Goal: Use online tool/utility: Utilize a website feature to perform a specific function

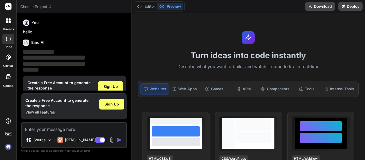
type textarea "x"
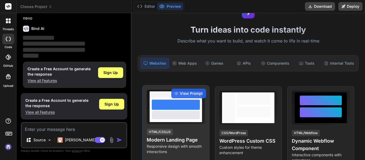
scroll to position [26, 0]
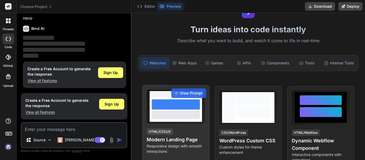
click at [197, 131] on div "HTML/CSS/JS Modern Landing Page Responsive design with smooth interactions" at bounding box center [176, 141] width 58 height 26
click at [186, 115] on div at bounding box center [176, 115] width 48 height 8
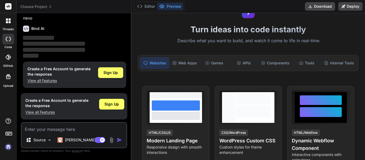
click at [67, 129] on textarea at bounding box center [74, 128] width 105 height 10
type textarea "c"
type textarea "x"
type textarea "cr"
type textarea "x"
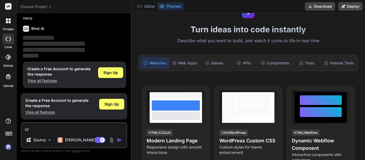
type textarea "cre"
type textarea "x"
type textarea "crea"
type textarea "x"
type textarea "creat"
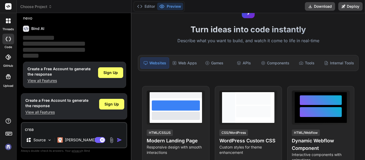
type textarea "x"
type textarea "creatw"
type textarea "x"
type textarea "creatw"
type textarea "x"
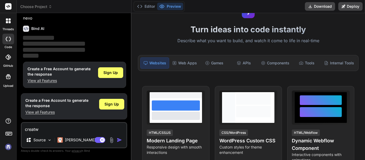
type textarea "creatw a"
type textarea "x"
type textarea "creatw"
type textarea "x"
type textarea "creatw"
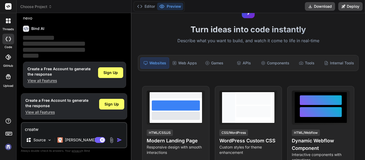
type textarea "x"
type textarea "creat"
type textarea "x"
type textarea "create"
type textarea "x"
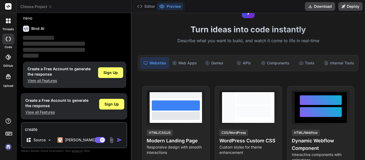
type textarea "create"
type textarea "x"
type textarea "create a"
type textarea "x"
type textarea "create a"
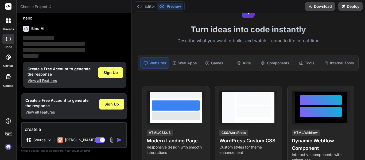
type textarea "x"
type textarea "create a c"
type textarea "x"
type textarea "create a ca"
type textarea "x"
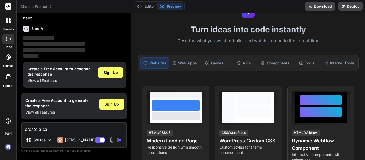
type textarea "create a car"
type textarea "x"
type textarea "create a carg"
type textarea "x"
type textarea "create a cargo"
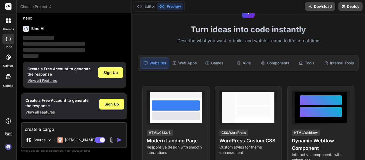
type textarea "x"
type textarea "create a cargo"
type textarea "x"
type textarea "create a cargo w"
type textarea "x"
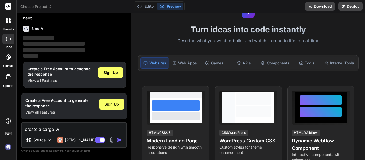
type textarea "create a cargo we"
type textarea "x"
type textarea "create a cargo web"
type textarea "x"
type textarea "create a cargo webs"
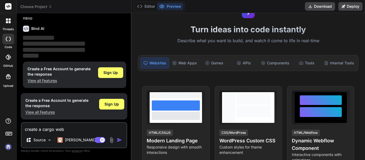
type textarea "x"
type textarea "create a cargo websi"
type textarea "x"
type textarea "create a cargo websit"
type textarea "x"
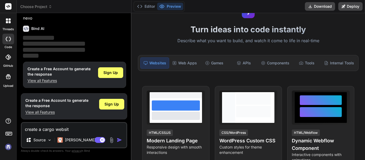
type textarea "create a cargo website"
type textarea "x"
type textarea "create a cargo website"
click at [120, 140] on img "button" at bounding box center [119, 139] width 5 height 5
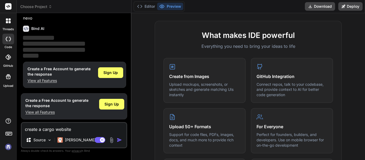
scroll to position [0, 0]
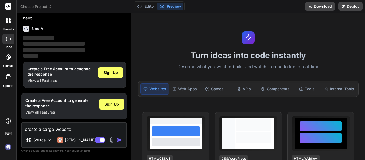
click at [117, 138] on img "button" at bounding box center [119, 139] width 5 height 5
click at [109, 103] on span "Sign Up" at bounding box center [112, 104] width 14 height 5
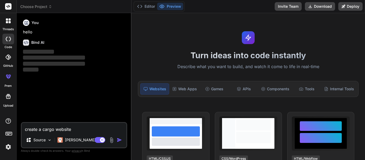
click at [109, 128] on textarea "create a cargo website" at bounding box center [74, 128] width 105 height 10
click at [117, 139] on img "button" at bounding box center [119, 139] width 5 height 5
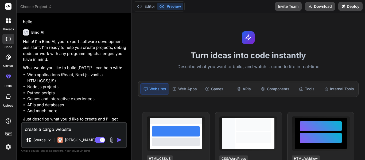
scroll to position [17, 0]
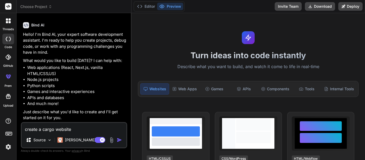
type textarea "x"
click at [79, 129] on textarea "create a cargo website" at bounding box center [74, 128] width 105 height 10
type textarea "create a cargo website"
type textarea "x"
type textarea "create a cargo website w"
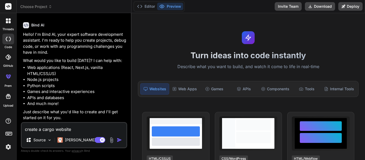
type textarea "x"
type textarea "create a cargo website wi"
type textarea "x"
type textarea "create a cargo website wit"
type textarea "x"
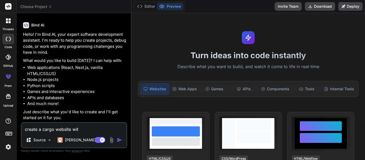
type textarea "create a cargo website with"
type textarea "x"
type textarea "create a cargo website with"
type textarea "x"
type textarea "create a cargo website with a"
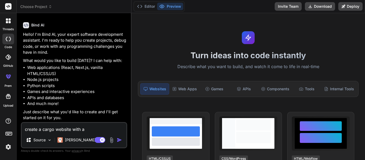
type textarea "x"
type textarea "create a cargo website with an"
type textarea "x"
type textarea "create a cargo website with anu"
type textarea "x"
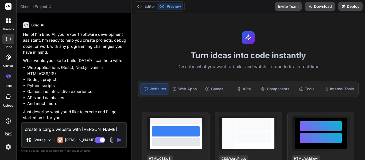
type textarea "create a cargo website with anum"
type textarea "x"
type textarea "create a cargo website with anu"
type textarea "x"
type textarea "create a cargo website with an"
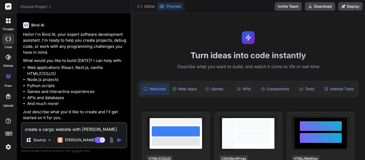
type textarea "x"
type textarea "create a cargo website with ani"
type textarea "x"
type textarea "create a cargo website with anim"
type textarea "x"
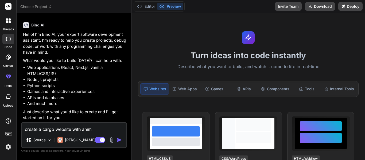
type textarea "create a cargo website with anima"
type textarea "x"
type textarea "create a cargo website with animat"
type textarea "x"
type textarea "create a cargo website with animati"
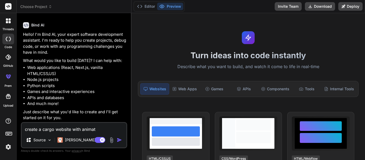
type textarea "x"
type textarea "create a cargo website with animatio"
type textarea "x"
type textarea "create a cargo website with animation"
type textarea "x"
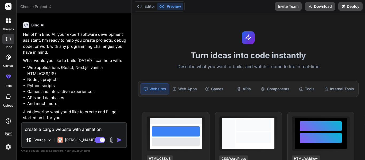
type textarea "create a cargo website with animations"
type textarea "x"
type textarea "create a cargo website with animations"
type textarea "x"
type textarea "create a cargo website with animations h"
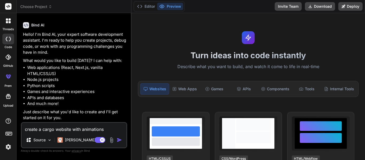
type textarea "x"
type textarea "create a cargo website with animations ha"
type textarea "x"
type textarea "create a cargo website with animations has"
type textarea "x"
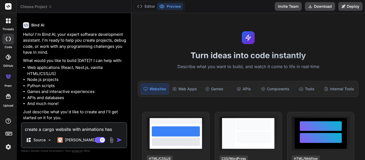
type textarea "create a cargo website with animations ha"
type textarea "x"
type textarea "create a cargo website with animations h"
type textarea "x"
type textarea "create a cargo website with animations"
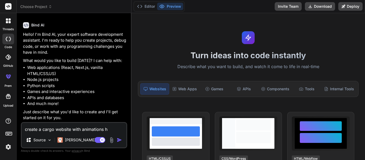
type textarea "x"
type textarea "create a cargo website with animations c"
type textarea "x"
type textarea "create a cargo website with animations ca"
type textarea "x"
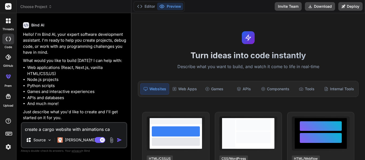
type textarea "create a cargo website with animations car"
type textarea "x"
type textarea "create a cargo website with animations carg"
type textarea "x"
type textarea "create a cargo website with animations car"
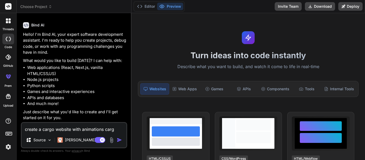
type textarea "x"
type textarea "create a cargo website with animations ca"
type textarea "x"
type textarea "create a cargo website with animations c"
type textarea "x"
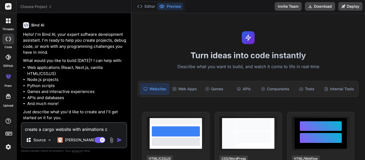
type textarea "create a cargo website with animations"
type textarea "x"
type textarea "create a cargo website with animations w"
type textarea "x"
type textarea "create a cargo website with animations we"
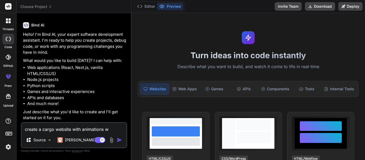
type textarea "x"
type textarea "create a cargo website with animations web"
type textarea "x"
type textarea "create a cargo website with animations webs"
type textarea "x"
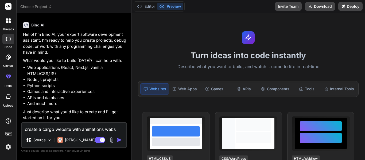
type textarea "create a cargo website with animations websi"
type textarea "x"
type textarea "create a cargo website with animations websit"
type textarea "x"
type textarea "create a cargo website with animations website"
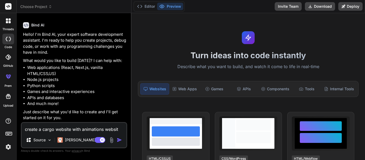
type textarea "x"
type textarea "create a cargo website with animations website"
type textarea "x"
type textarea "create a cargo website with animations website n"
type textarea "x"
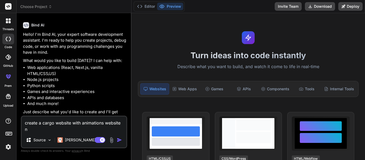
type textarea "create a cargo website with animations website na"
type textarea "x"
type textarea "create a cargo website with animations website nam"
type textarea "x"
type textarea "create a cargo website with animations website name"
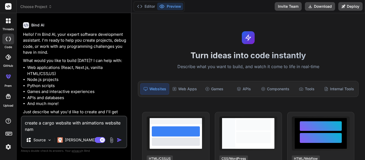
type textarea "x"
type textarea "create a cargo website with animations website name"
type textarea "x"
type textarea "create a cargo website with animations website name s"
type textarea "x"
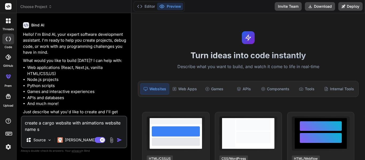
type textarea "create a cargo website with animations website name sh"
type textarea "x"
type textarea "create a cargo website with animations website name sho"
type textarea "x"
type textarea "create a cargo website with animations website name shou"
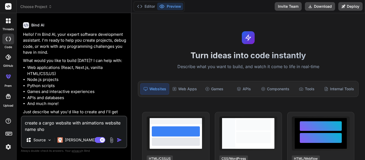
type textarea "x"
type textarea "create a cargo website with animations website name shoul"
type textarea "x"
type textarea "create a cargo website with animations website name should"
type textarea "x"
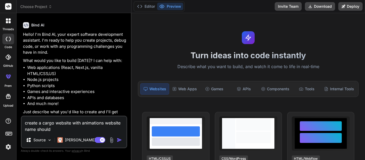
type textarea "create a cargo website with animations website name should"
type textarea "x"
type textarea "create a cargo website with animations website name should b"
type textarea "x"
type textarea "create a cargo website with animations website name should be"
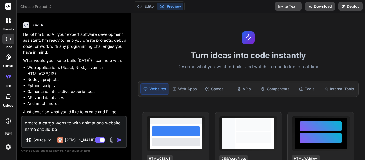
type textarea "x"
type textarea "create a cargo website with animations website name should be"
type textarea "x"
type textarea "create a cargo website with animations website name should be h"
type textarea "x"
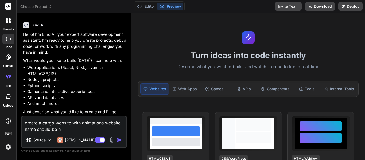
type textarea "create a cargo website with animations website name should be ha"
type textarea "x"
type textarea "create a cargo website with animations website name should be has"
type textarea "x"
type textarea "create a cargo website with animations website name should be hass"
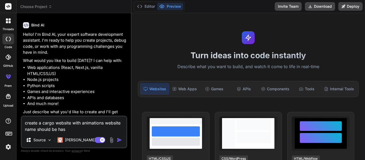
type textarea "x"
type textarea "create a cargo website with animations website name should be hassa"
type textarea "x"
type textarea "create a cargo website with animations website name should be hassan"
type textarea "x"
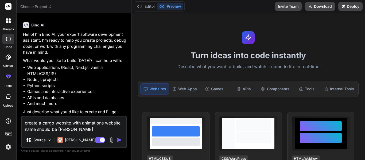
type textarea "create a cargo website with animations website name should be hassan"
type textarea "x"
type textarea "create a cargo website with animations website name should be hassan c"
type textarea "x"
type textarea "create a cargo website with animations website name should be hassan ca"
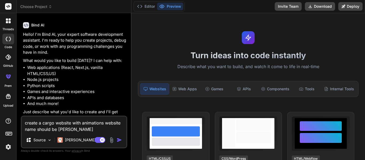
type textarea "x"
type textarea "create a cargo website with animations website name should be hassan car"
type textarea "x"
type textarea "create a cargo website with animations website name should be hassan carg"
type textarea "x"
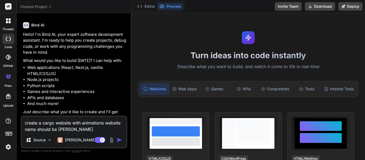
type textarea "create a cargo website with animations website name should be hassan cargo"
type textarea "x"
type textarea "create a cargo website with animations website name should be hassan cargo"
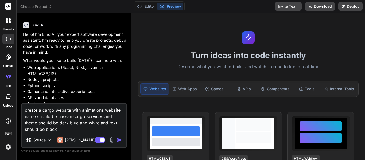
click at [119, 139] on img "button" at bounding box center [119, 139] width 5 height 5
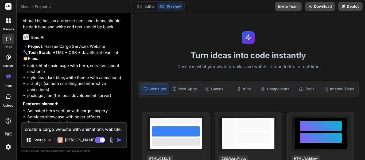
scroll to position [176, 0]
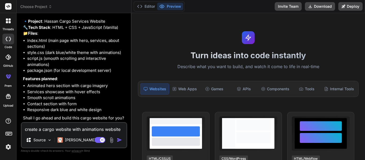
click at [45, 129] on textarea "create a cargo website with animations website name should be hassan cargo serv…" at bounding box center [74, 128] width 105 height 10
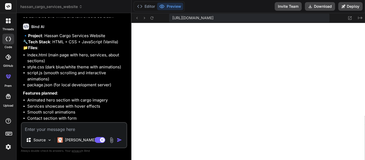
scroll to position [259, 0]
click at [65, 129] on textarea at bounding box center [74, 128] width 105 height 10
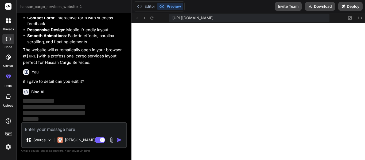
scroll to position [477, 0]
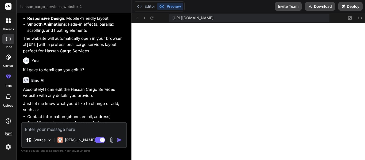
click at [79, 125] on textarea at bounding box center [74, 128] width 105 height 10
paste textarea "<!DOCTYPE html> <html lang="en"> <head> <meta charset="UTF-8"> <meta name="view…"
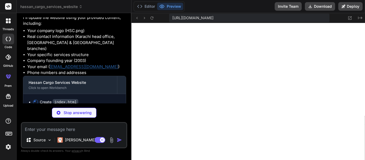
scroll to position [1382, 0]
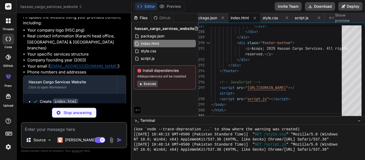
click at [338, 14] on div "Created with Pixso. Show preview" at bounding box center [345, 18] width 40 height 10
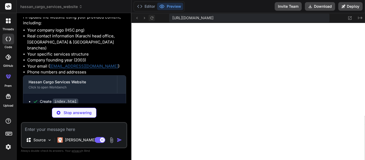
click at [154, 19] on icon at bounding box center [152, 18] width 5 height 5
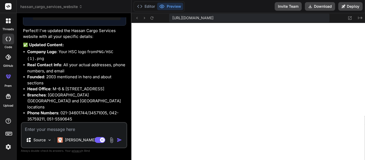
scroll to position [1504, 0]
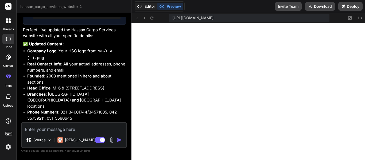
click at [143, 8] on icon at bounding box center [139, 6] width 5 height 5
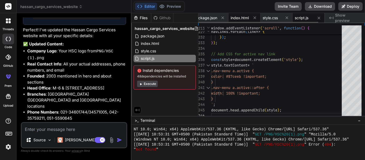
scroll to position [0, 0]
click at [241, 20] on span "index.html" at bounding box center [246, 17] width 18 height 5
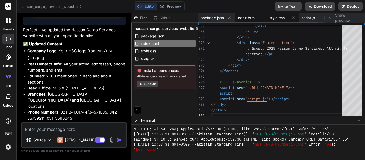
click at [275, 18] on span "style.css" at bounding box center [277, 17] width 15 height 5
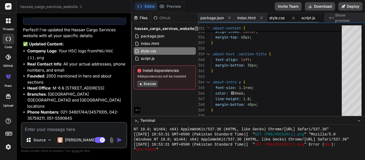
click at [304, 18] on span "script.js" at bounding box center [309, 17] width 14 height 5
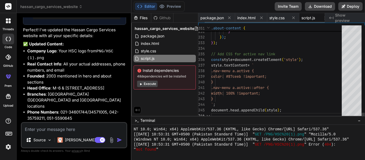
scroll to position [0, 7]
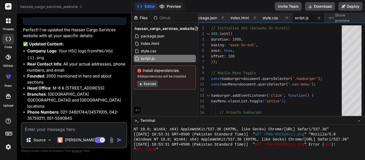
click at [173, 3] on button "Preview" at bounding box center [170, 6] width 26 height 7
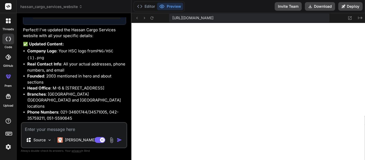
click at [111, 142] on img at bounding box center [112, 140] width 6 height 6
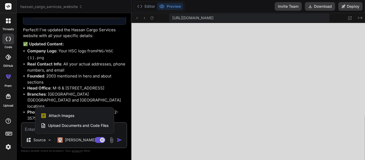
click at [89, 116] on div "Attach Images Image attachments are only supported in Claude and Gemini models." at bounding box center [75, 116] width 68 height 10
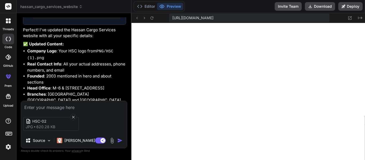
click at [94, 124] on div "HSC-02 jpg 620.28 KB" at bounding box center [74, 124] width 106 height 22
click at [91, 128] on div "HSC-02 jpg 620.28 KB" at bounding box center [74, 124] width 106 height 22
click at [121, 141] on img "button" at bounding box center [119, 140] width 5 height 5
click at [92, 126] on div "HSC-02 jpg 620.28 KB" at bounding box center [74, 124] width 106 height 22
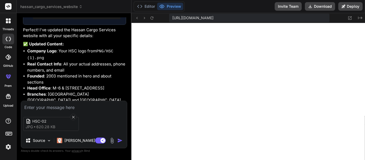
click at [119, 139] on img "button" at bounding box center [119, 140] width 5 height 5
click at [117, 138] on button "button" at bounding box center [120, 140] width 7 height 5
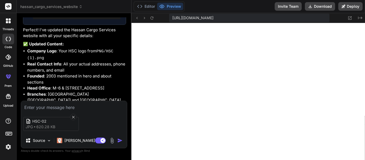
click at [117, 138] on button "button" at bounding box center [120, 140] width 7 height 5
click at [119, 139] on img "button" at bounding box center [119, 140] width 5 height 5
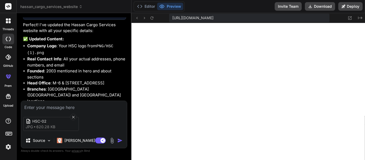
scroll to position [1609, 0]
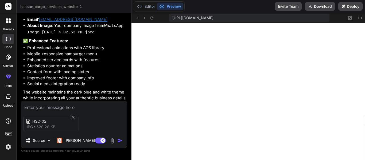
click at [121, 140] on img "button" at bounding box center [119, 140] width 5 height 5
click at [119, 142] on img "button" at bounding box center [119, 140] width 5 height 5
drag, startPoint x: 64, startPoint y: 123, endPoint x: 62, endPoint y: 117, distance: 6.7
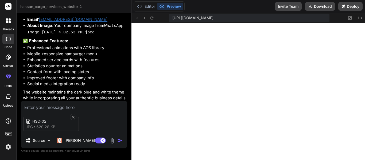
click at [62, 117] on div "HSC-02 jpg 620.28 KB" at bounding box center [51, 124] width 56 height 14
click at [58, 105] on textarea at bounding box center [74, 106] width 106 height 10
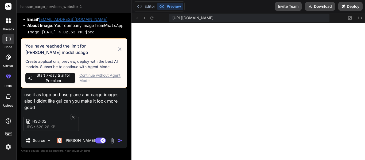
click at [99, 75] on div "Continue without Agent Mode" at bounding box center [100, 78] width 43 height 11
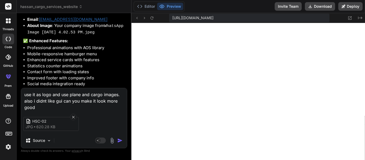
click at [120, 139] on img "button" at bounding box center [119, 140] width 5 height 5
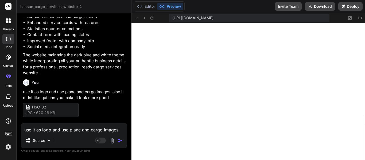
scroll to position [1704, 0]
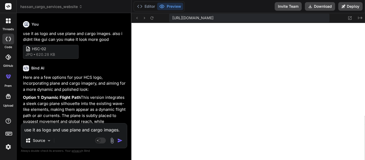
click at [81, 129] on textarea "use it as logo and use plane and cargo images. also i didnt like gui can you ma…" at bounding box center [74, 129] width 106 height 10
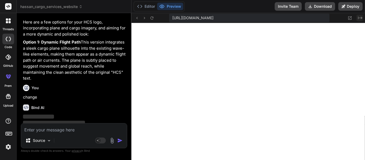
click at [362, 18] on icon at bounding box center [360, 18] width 4 height 3
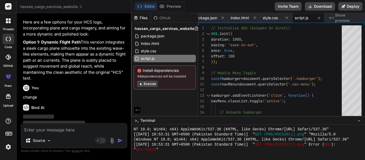
click at [362, 18] on div "Created with Pixso. Show preview" at bounding box center [345, 18] width 40 height 10
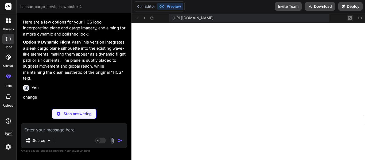
click at [349, 20] on button at bounding box center [350, 18] width 6 height 6
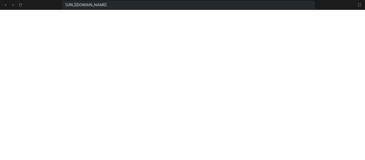
scroll to position [676, 0]
click at [358, 4] on icon at bounding box center [359, 4] width 3 height 3
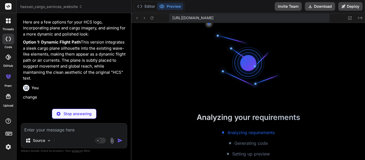
scroll to position [1072, 0]
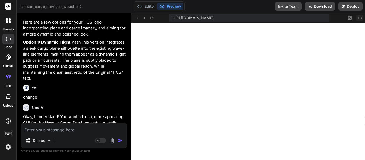
click at [360, 16] on button "Created with Pixso." at bounding box center [360, 18] width 6 height 6
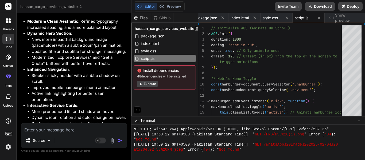
scroll to position [2371, 0]
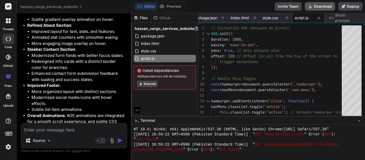
click at [317, 9] on button "Download" at bounding box center [320, 6] width 30 height 9
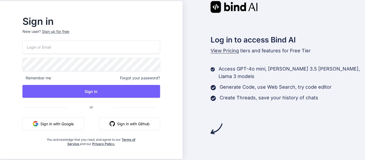
click at [72, 126] on button "Sign in with Google" at bounding box center [53, 123] width 62 height 13
